Goal: Check status: Check status

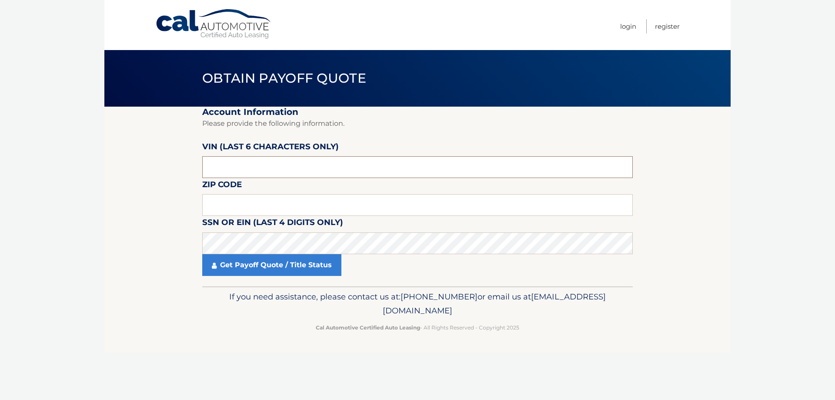
click at [236, 164] on input "text" at bounding box center [417, 167] width 431 height 22
type input "152065"
click at [238, 205] on input "text" at bounding box center [417, 205] width 431 height 22
type input "33909"
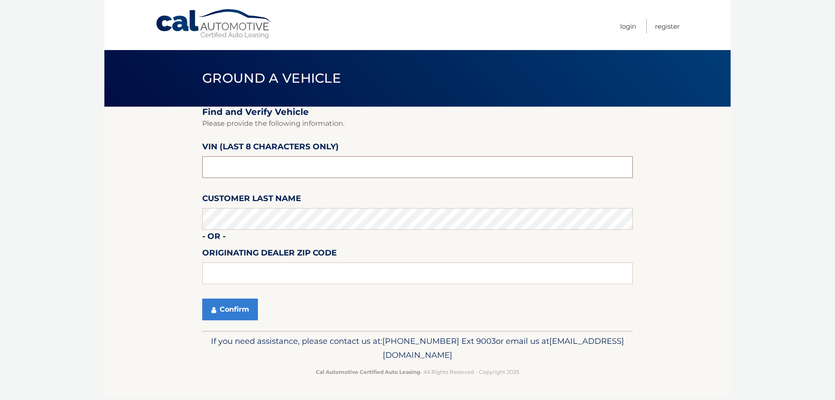
click at [234, 168] on input "text" at bounding box center [417, 167] width 431 height 22
drag, startPoint x: 250, startPoint y: 168, endPoint x: 240, endPoint y: 167, distance: 10.0
click at [244, 168] on input "152065**" at bounding box center [417, 167] width 431 height 22
click at [240, 167] on input "152065**" at bounding box center [417, 167] width 431 height 22
type input "1*******"
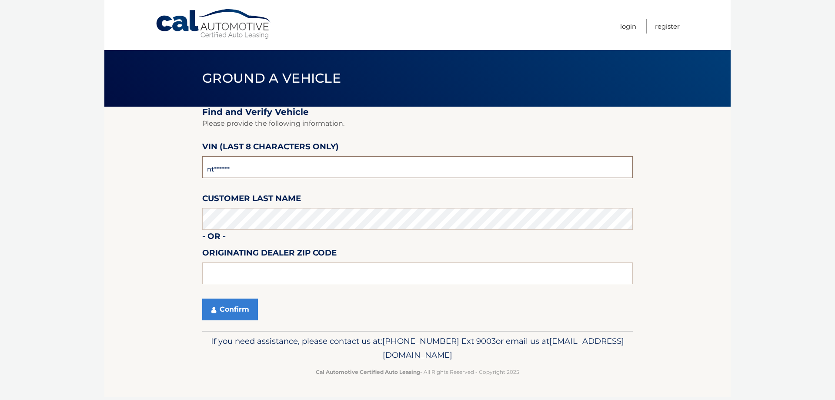
type input "n*******"
type input "NT152065"
type input "33909"
drag, startPoint x: 236, startPoint y: 311, endPoint x: 505, endPoint y: 260, distance: 273.2
click at [236, 311] on button "Confirm" at bounding box center [230, 309] width 56 height 22
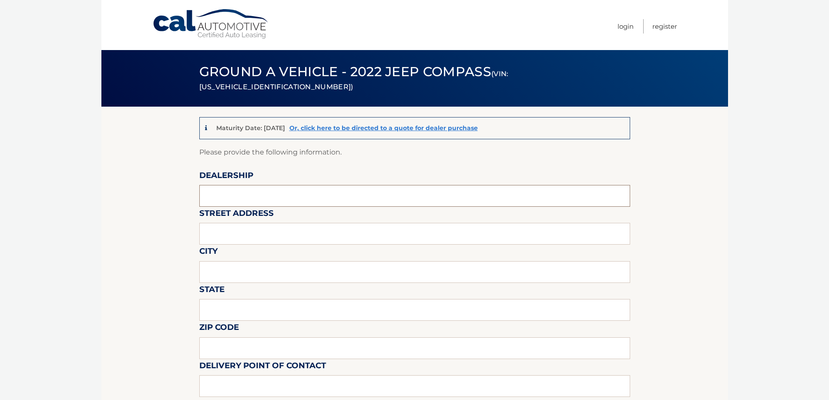
click at [244, 194] on input "text" at bounding box center [414, 196] width 431 height 22
type input "Cape coral chrysler jeep dodge"
type input "2200 ne pine island road"
type input "Cape coral"
type input "Florida"
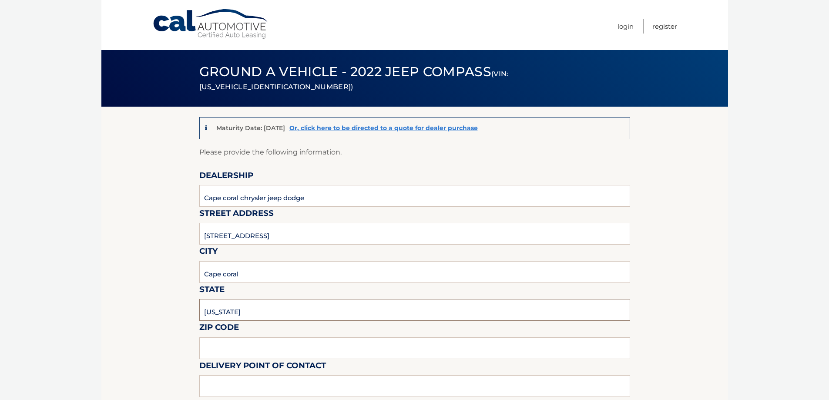
type input "33909"
type input "JUAN"
type input "2394247448"
type input "JUAN.AGUINAGA@CAPECORALCDJR.COM"
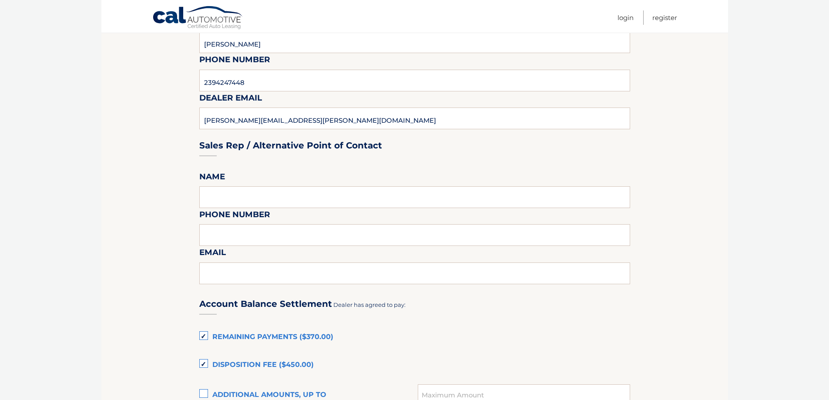
scroll to position [348, 0]
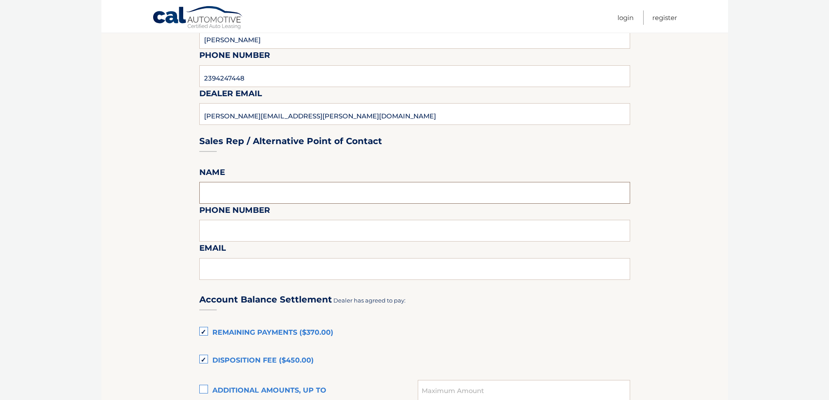
click at [238, 194] on input "text" at bounding box center [414, 193] width 431 height 22
type input "JUAN"
type input "2394247448"
type input "JUAN.AGUINAGA@CAPECORALCDJR.COM"
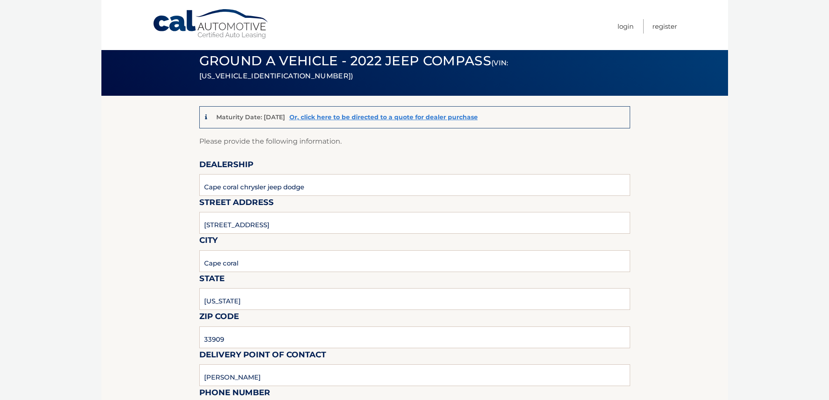
scroll to position [0, 0]
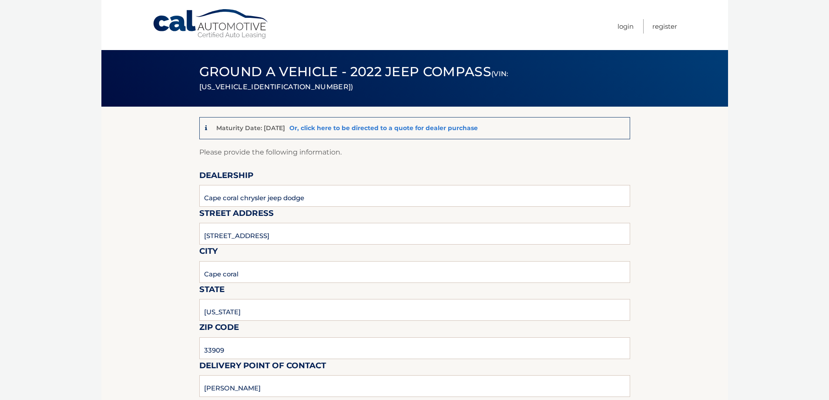
click at [376, 129] on link "Or, click here to be directed to a quote for dealer purchase" at bounding box center [383, 128] width 188 height 8
click at [370, 128] on link "Or, click here to be directed to a quote for dealer purchase" at bounding box center [383, 128] width 188 height 8
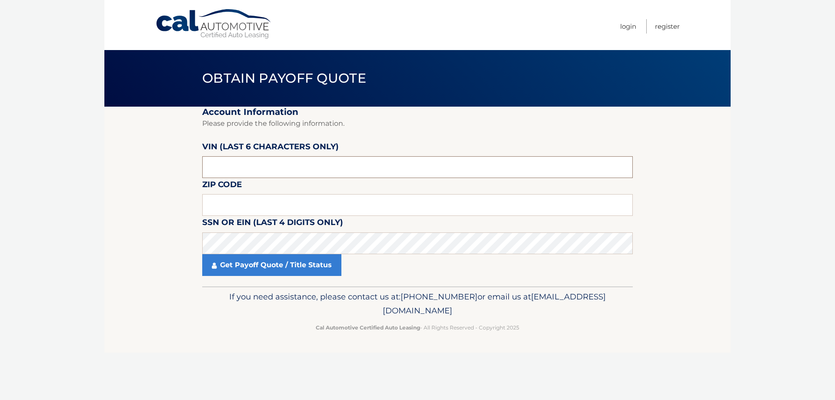
click at [245, 170] on input "text" at bounding box center [417, 167] width 431 height 22
type input "152065"
type input "33909"
click at [288, 268] on link "Get Payoff Quote / Title Status" at bounding box center [271, 265] width 139 height 22
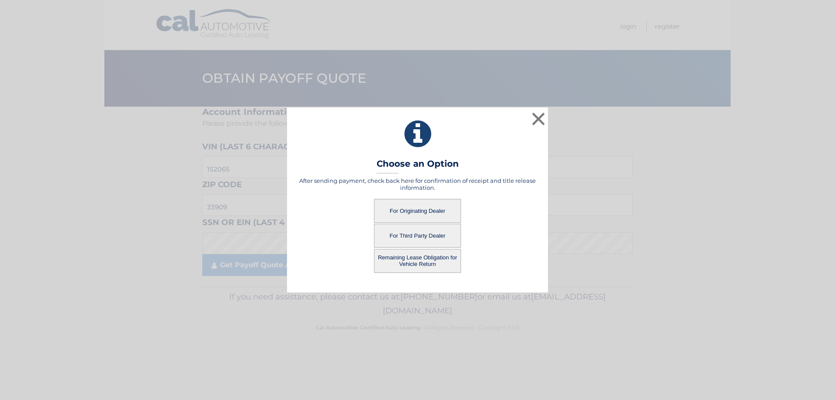
click at [415, 211] on button "For Originating Dealer" at bounding box center [417, 211] width 87 height 24
click at [423, 209] on button "For Originating Dealer" at bounding box center [417, 211] width 87 height 24
click at [542, 118] on button "×" at bounding box center [538, 118] width 17 height 17
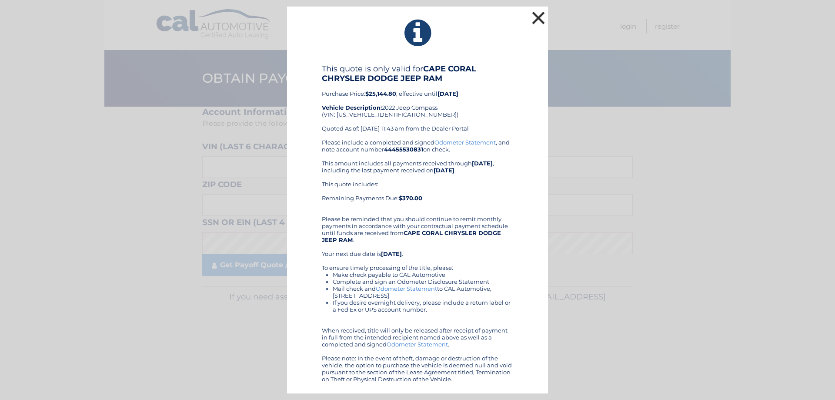
click at [537, 17] on button "×" at bounding box center [538, 17] width 17 height 17
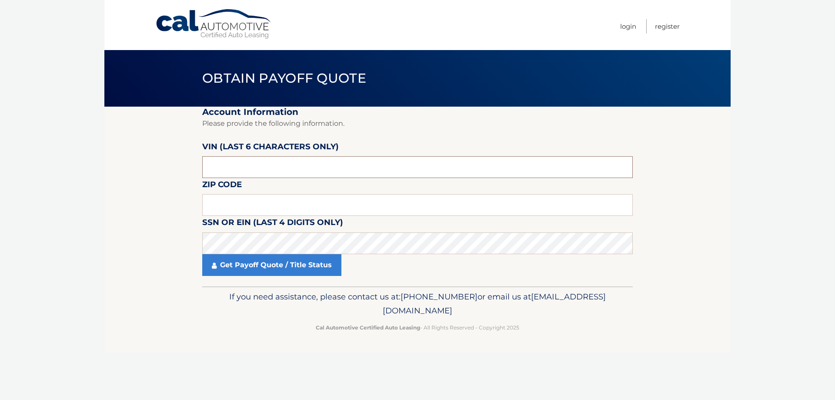
click at [270, 167] on input "text" at bounding box center [417, 167] width 431 height 22
type input "152065"
type input "33909"
click at [297, 264] on link "Get Payoff Quote / Title Status" at bounding box center [271, 265] width 139 height 22
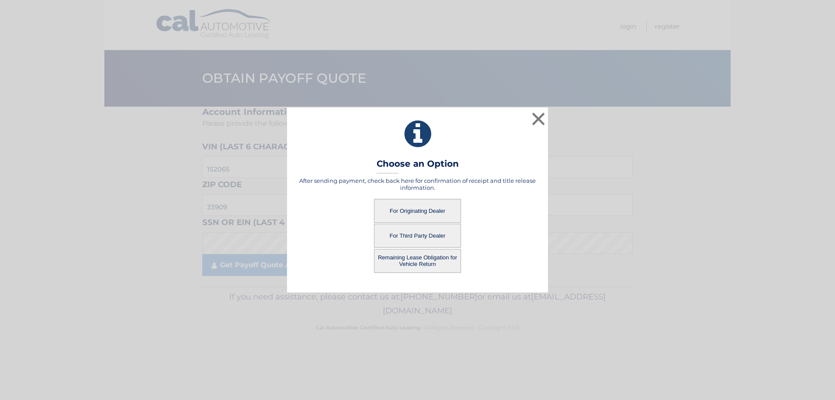
click at [428, 263] on button "Remaining Lease Obligation for Vehicle Return" at bounding box center [417, 261] width 87 height 24
click at [423, 258] on button "Remaining Lease Obligation for Vehicle Return" at bounding box center [417, 261] width 87 height 24
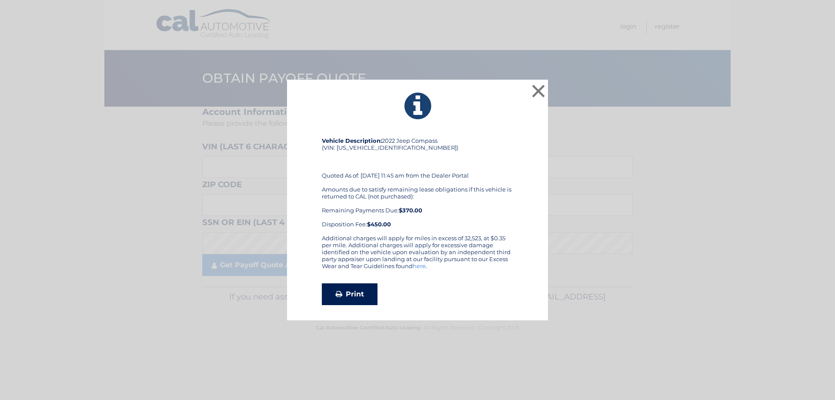
click at [355, 293] on link "Print" at bounding box center [350, 294] width 56 height 22
click at [537, 87] on button "×" at bounding box center [538, 90] width 17 height 17
